Goal: Transaction & Acquisition: Book appointment/travel/reservation

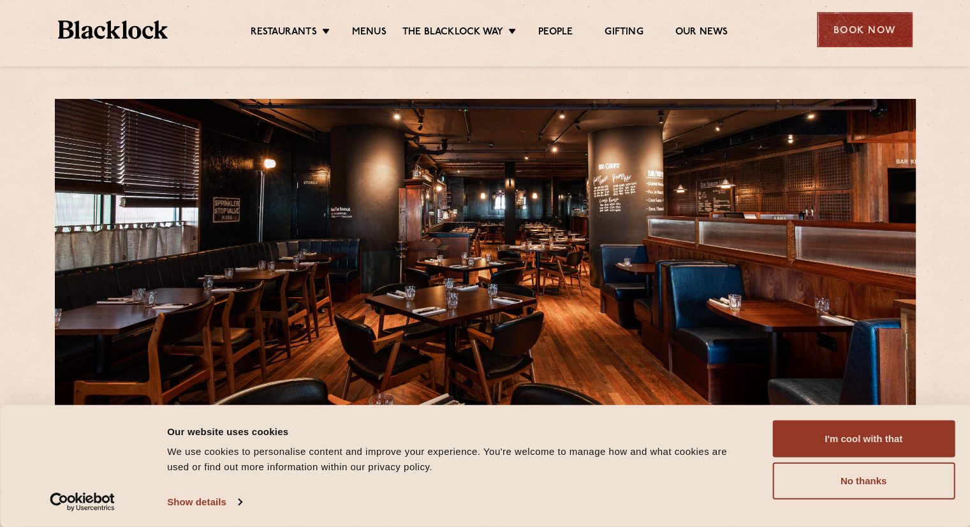
click at [858, 38] on div "Book Now" at bounding box center [865, 29] width 96 height 35
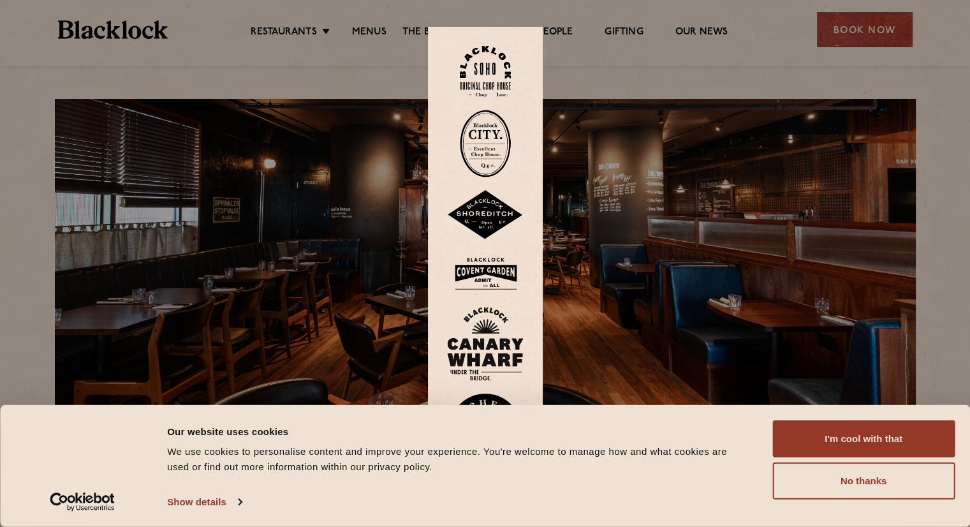
click at [483, 335] on img at bounding box center [485, 344] width 77 height 74
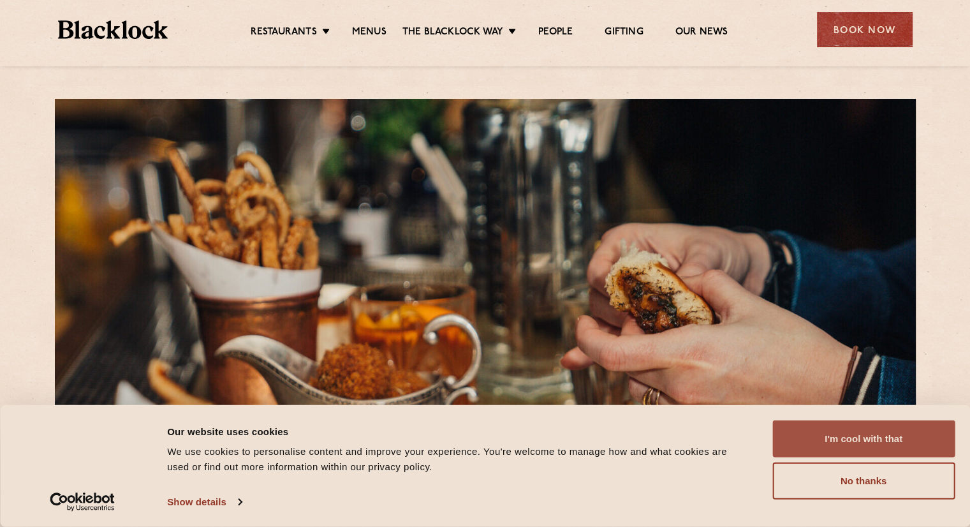
click at [887, 443] on button "I'm cool with that" at bounding box center [863, 438] width 182 height 37
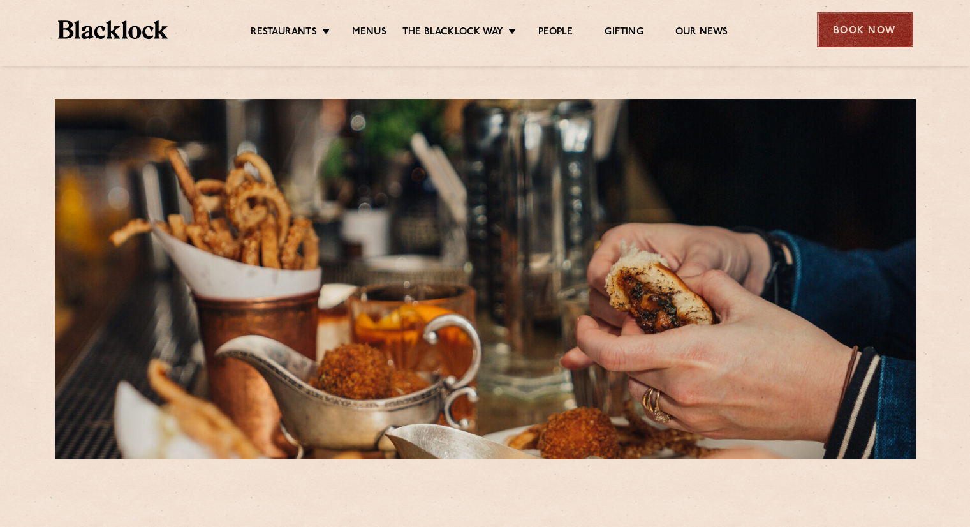
click at [850, 29] on div "Book Now" at bounding box center [865, 29] width 96 height 35
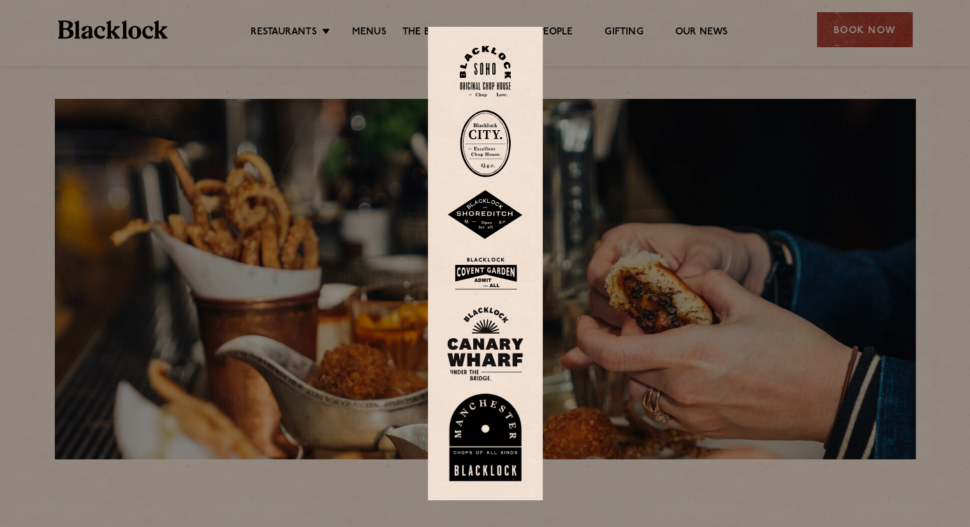
click at [483, 338] on img at bounding box center [485, 344] width 77 height 74
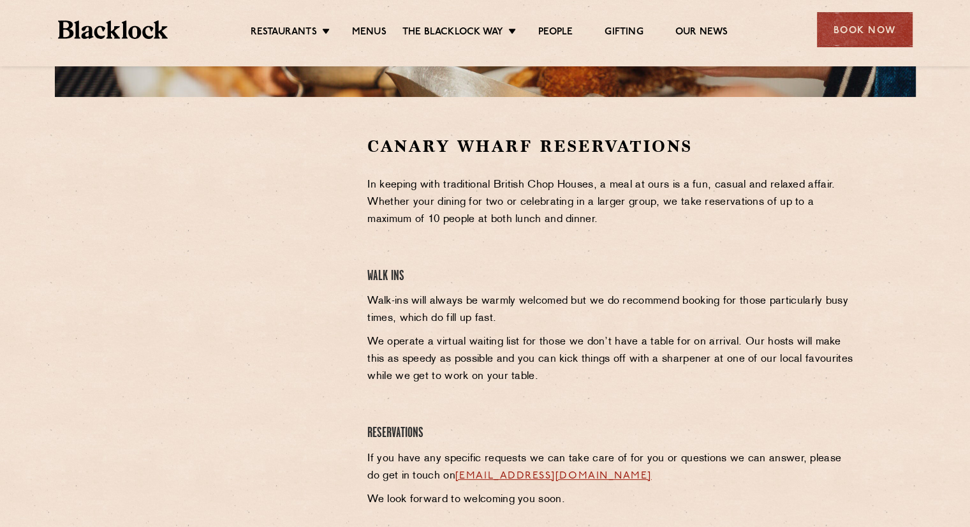
scroll to position [374, 0]
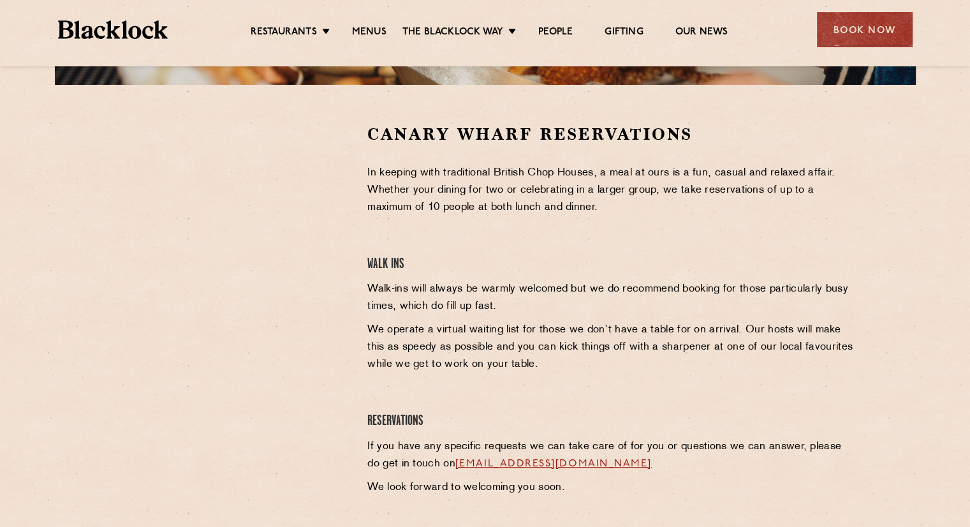
click at [35, 370] on section "Canary Wharf Reservations In keeping with traditional British Chop Houses, a me…" at bounding box center [485, 313] width 970 height 456
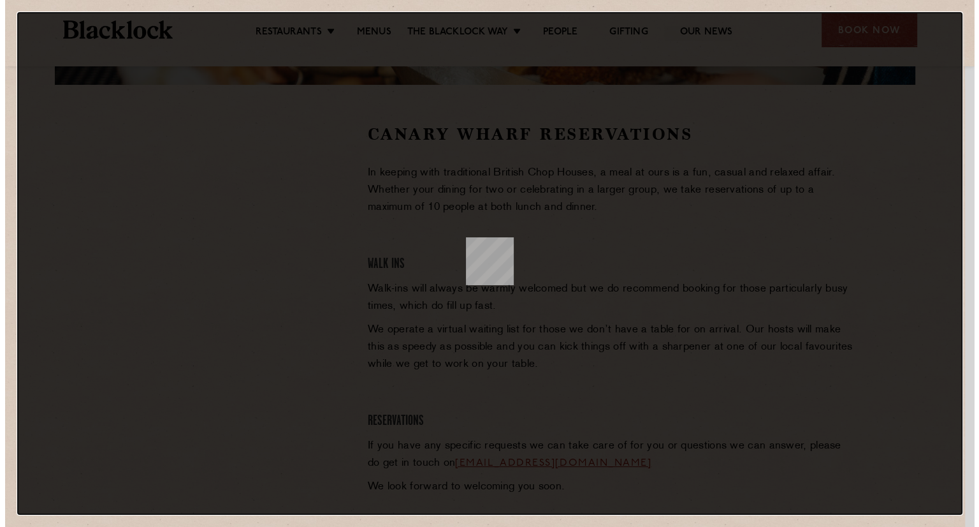
scroll to position [0, 0]
